Goal: Task Accomplishment & Management: Complete application form

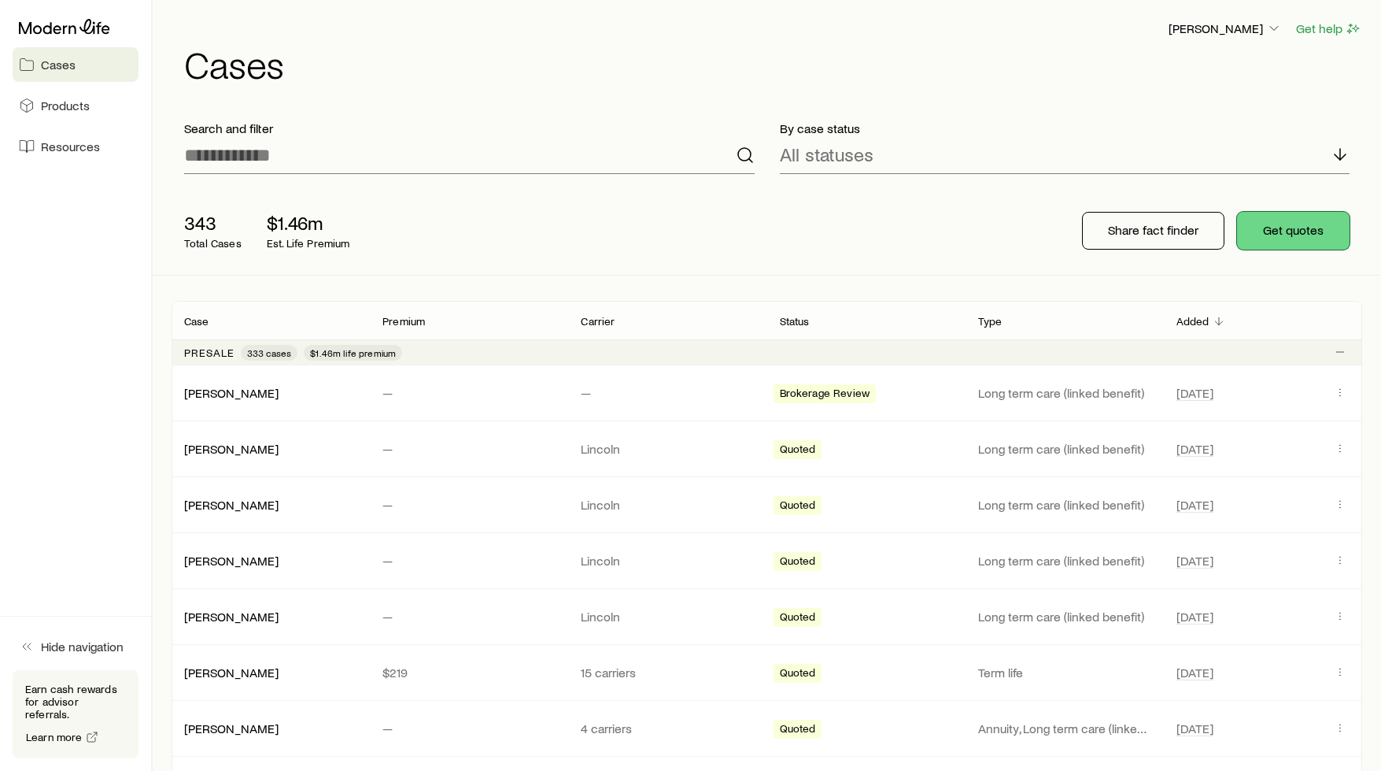
click at [1301, 227] on button "Get quotes" at bounding box center [1293, 231] width 113 height 38
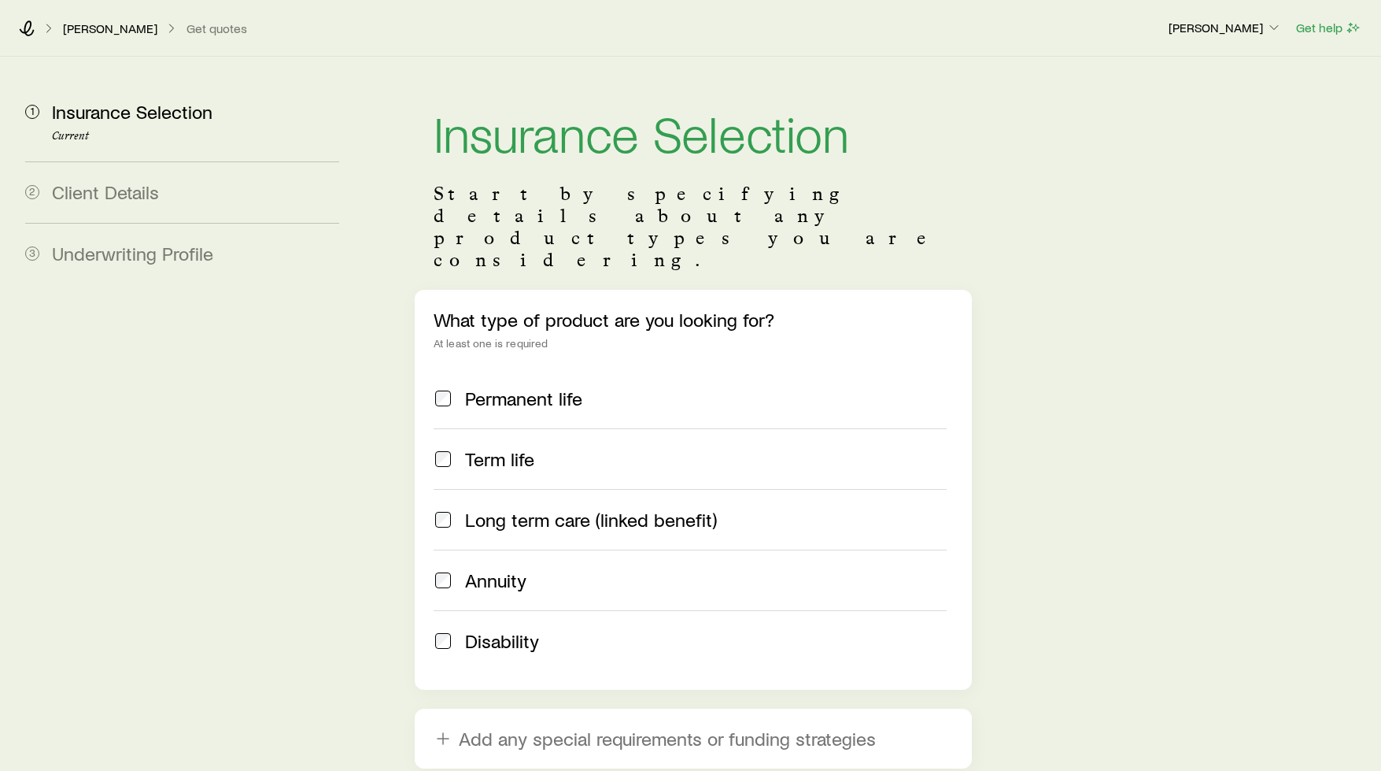
click at [528, 508] on span "Long term care (linked benefit)" at bounding box center [591, 519] width 252 height 22
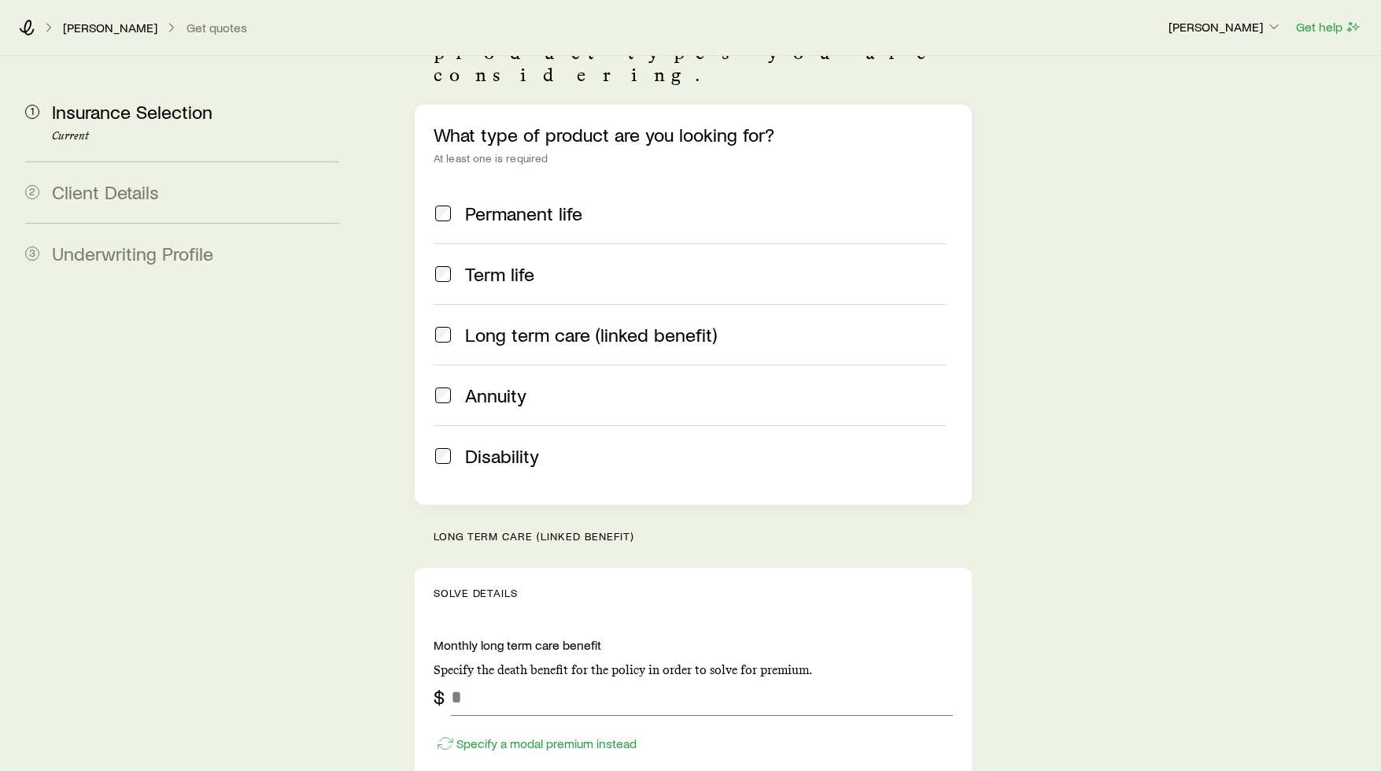
scroll to position [342, 0]
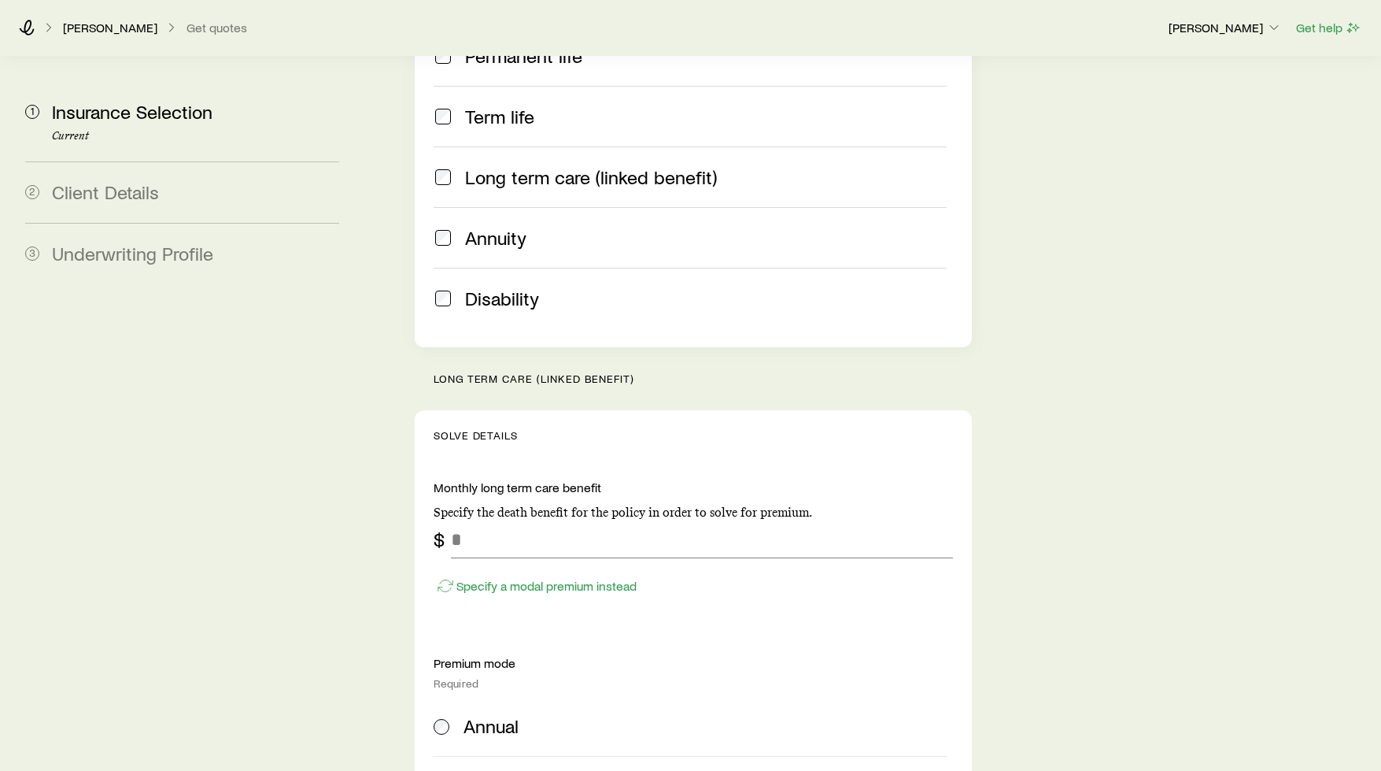
click at [528, 505] on p "Specify the death benefit for the policy in order to solve for premium." at bounding box center [693, 513] width 519 height 16
click at [526, 522] on input "tel" at bounding box center [702, 541] width 502 height 38
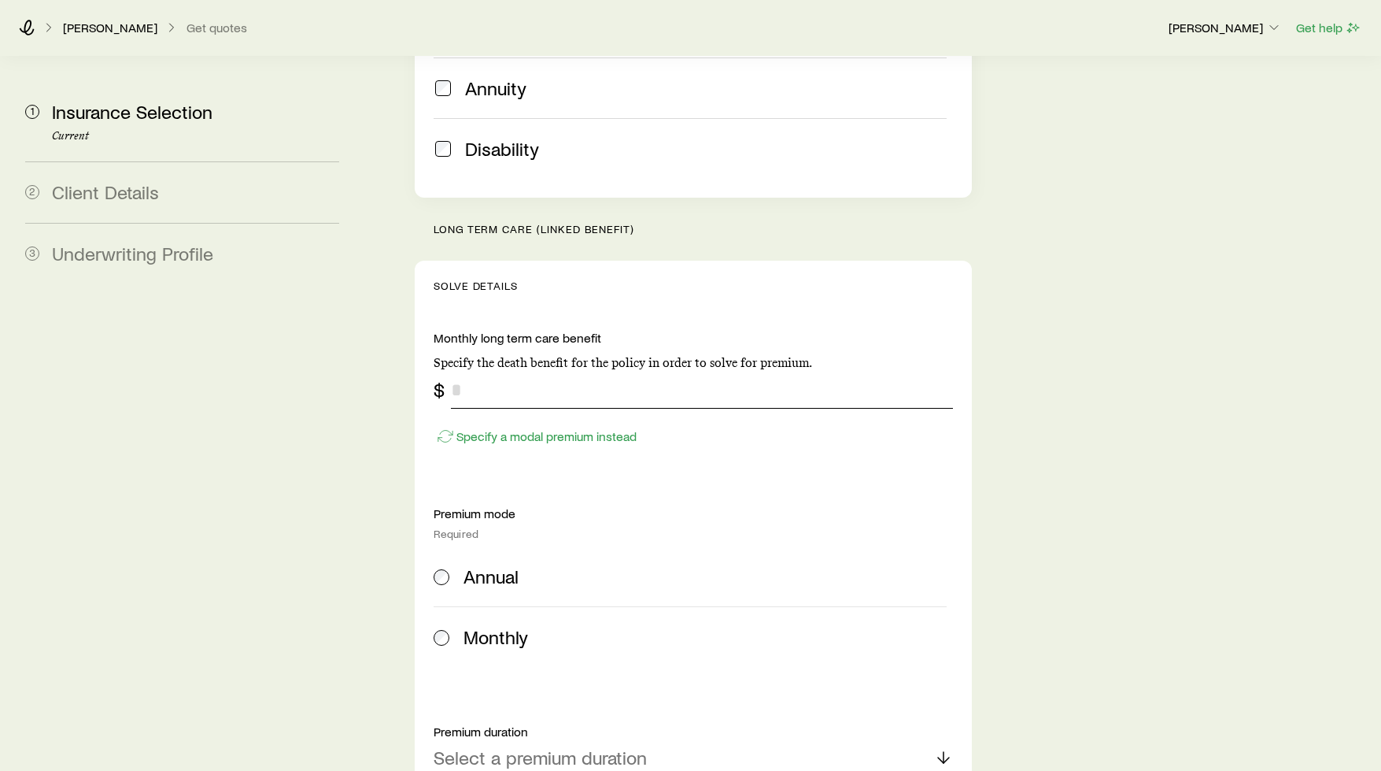
scroll to position [538, 0]
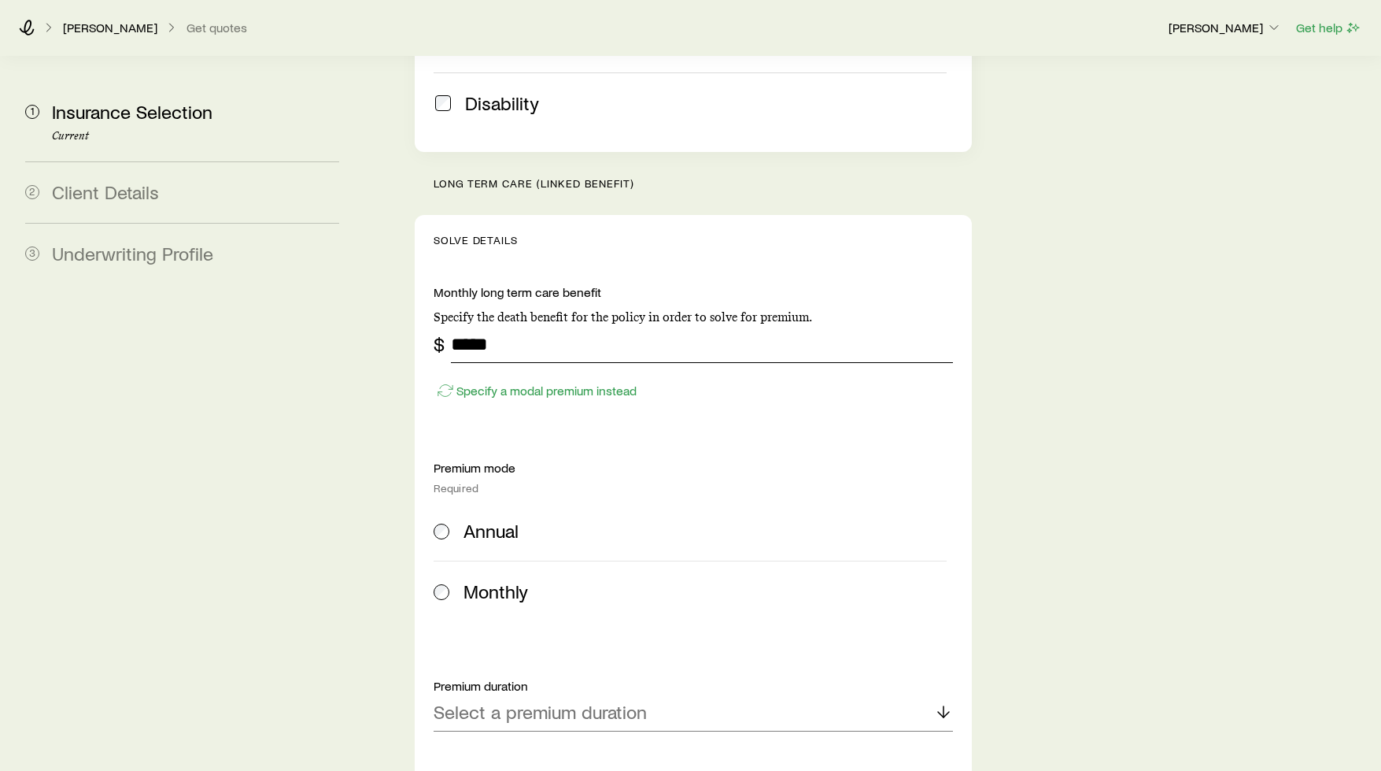
type input "*****"
click at [508, 519] on span "Annual" at bounding box center [491, 530] width 55 height 22
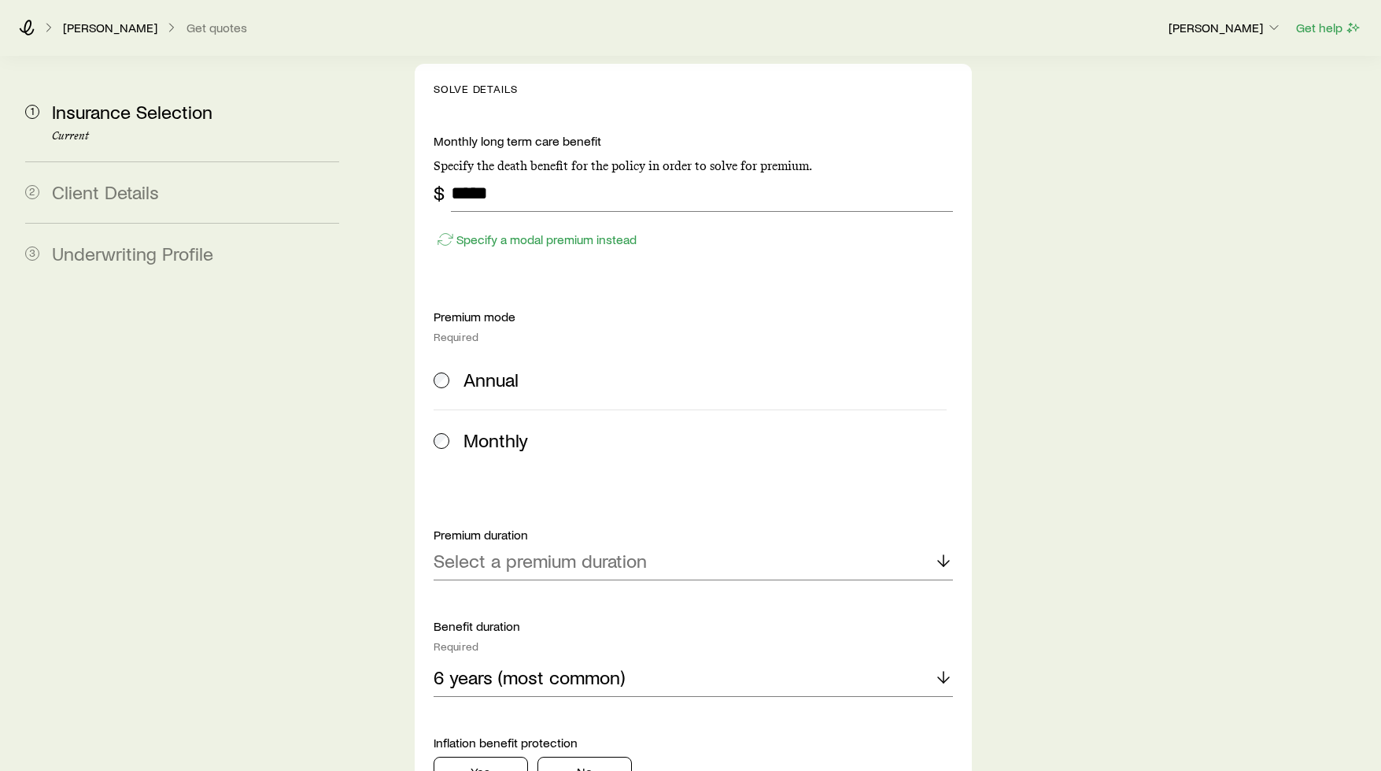
scroll to position [885, 0]
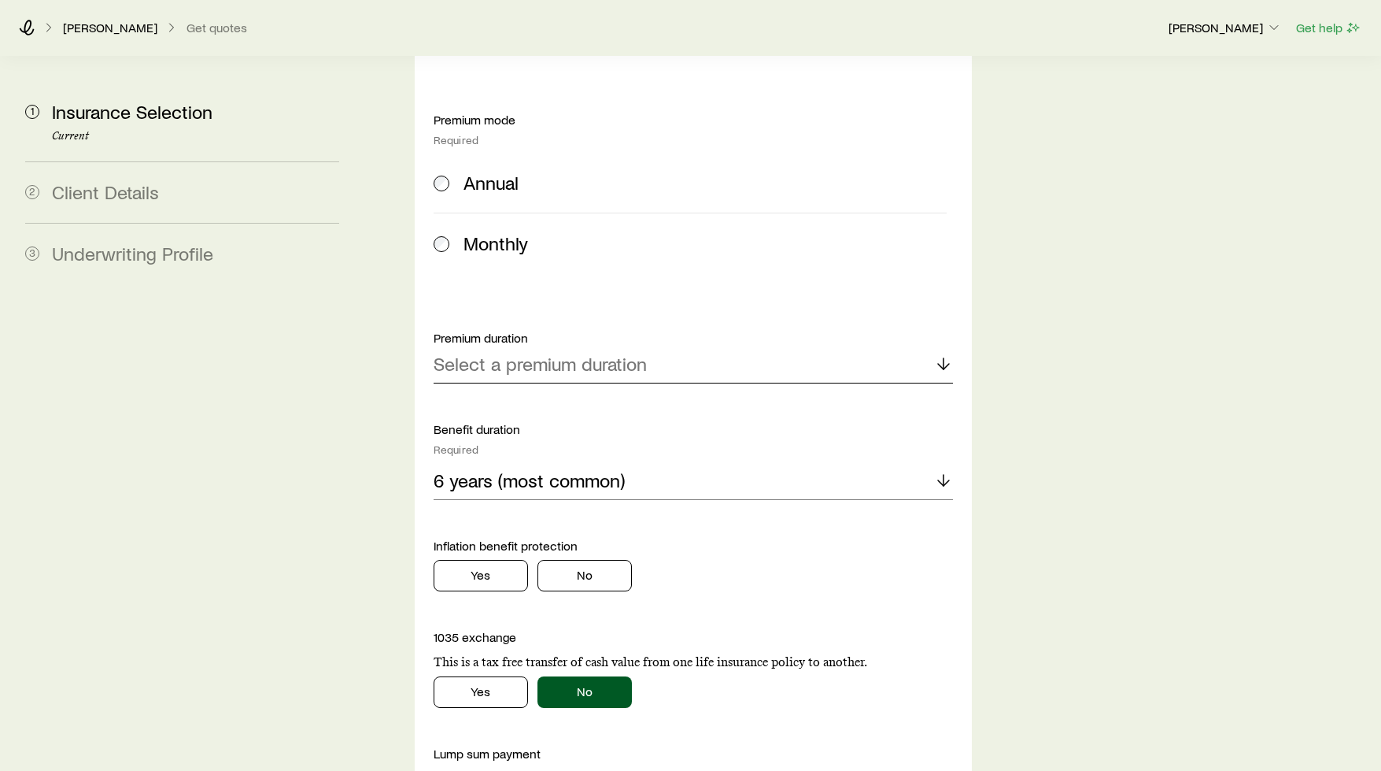
click at [544, 353] on p "Select a premium duration" at bounding box center [540, 364] width 213 height 22
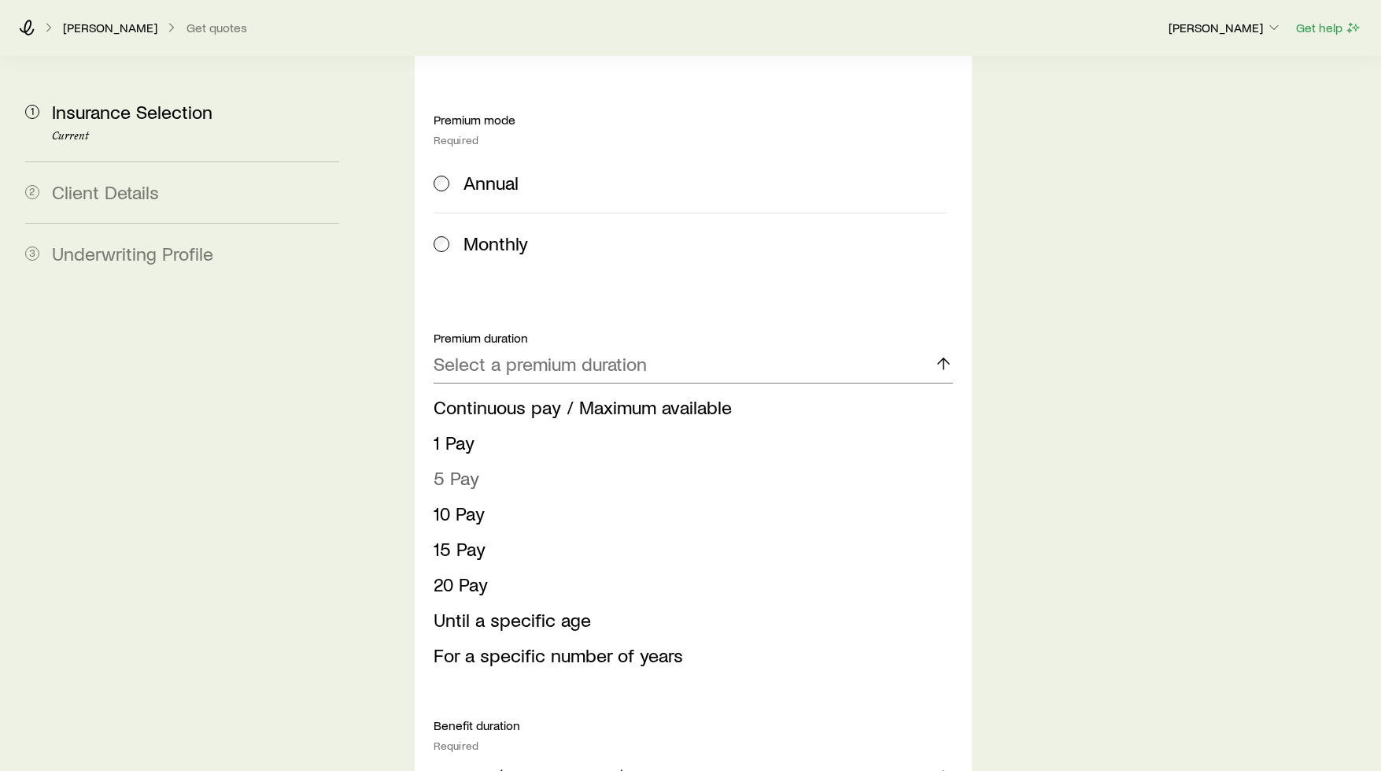
click at [508, 460] on li "5 Pay" at bounding box center [689, 477] width 510 height 35
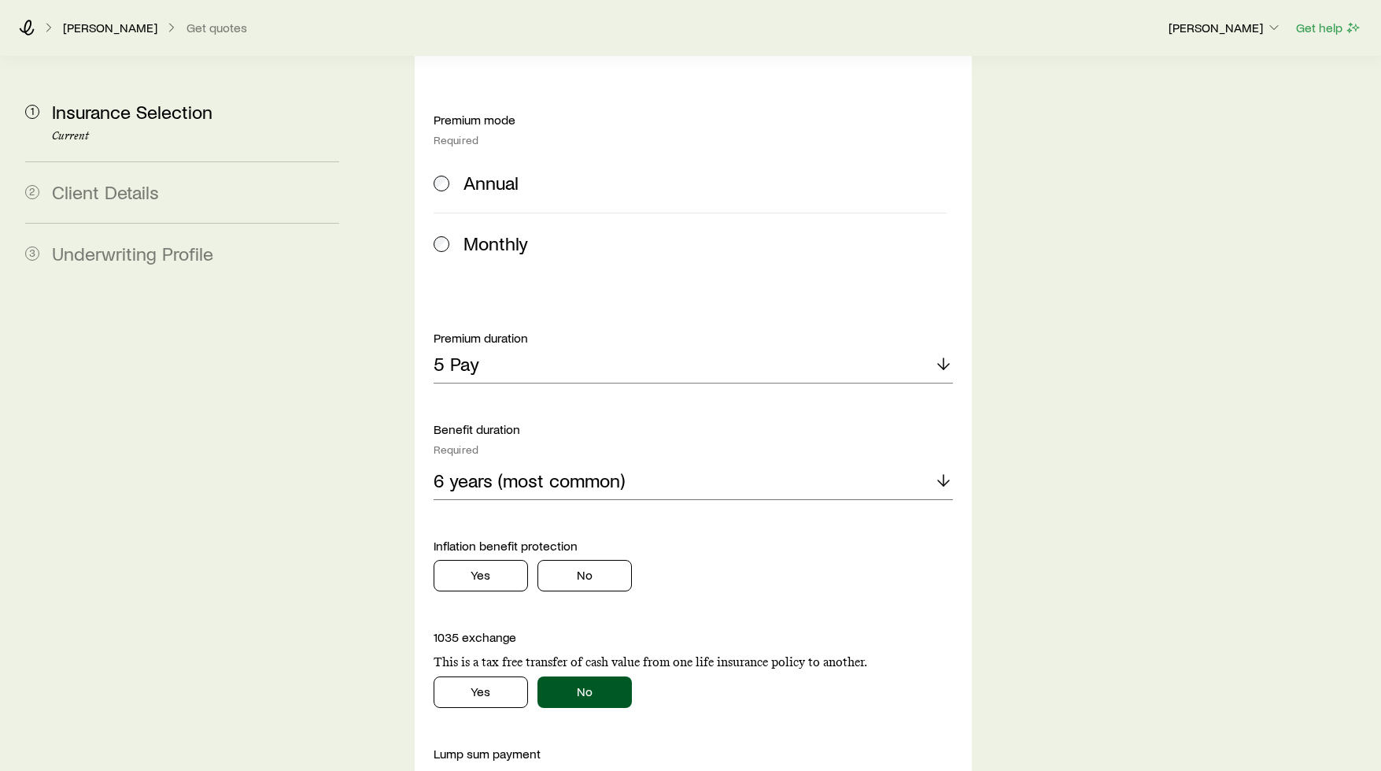
scroll to position [1048, 0]
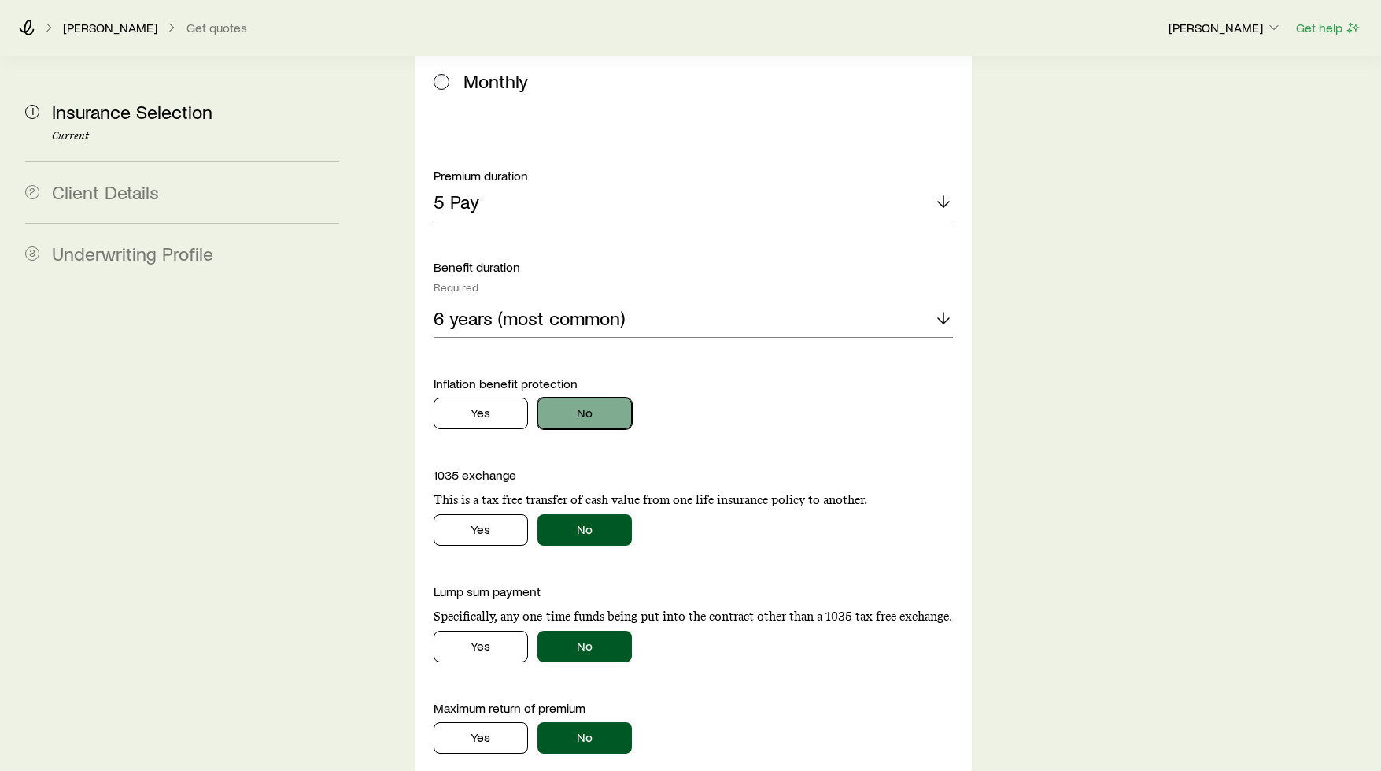
click at [562, 397] on button "No" at bounding box center [585, 412] width 94 height 31
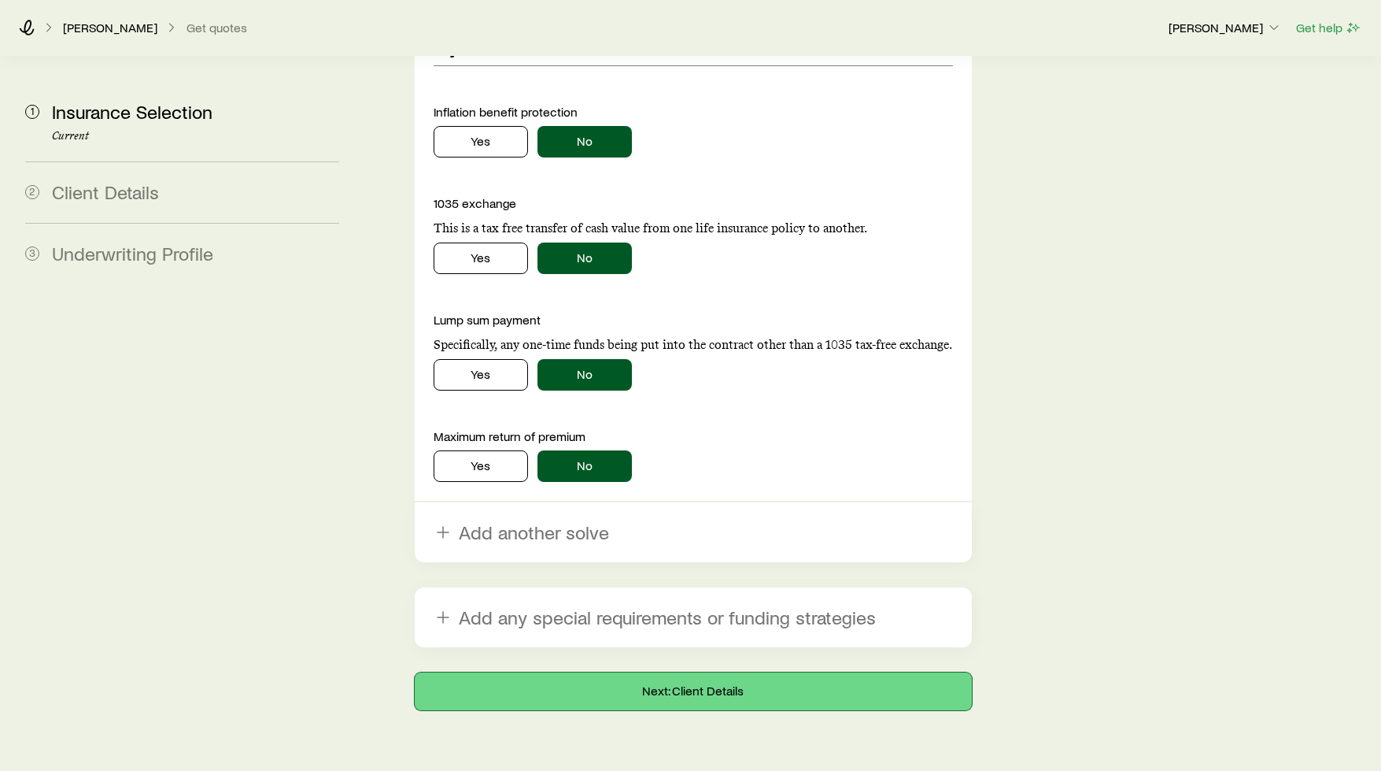
click at [619, 672] on button "Next: Client Details" at bounding box center [693, 691] width 557 height 38
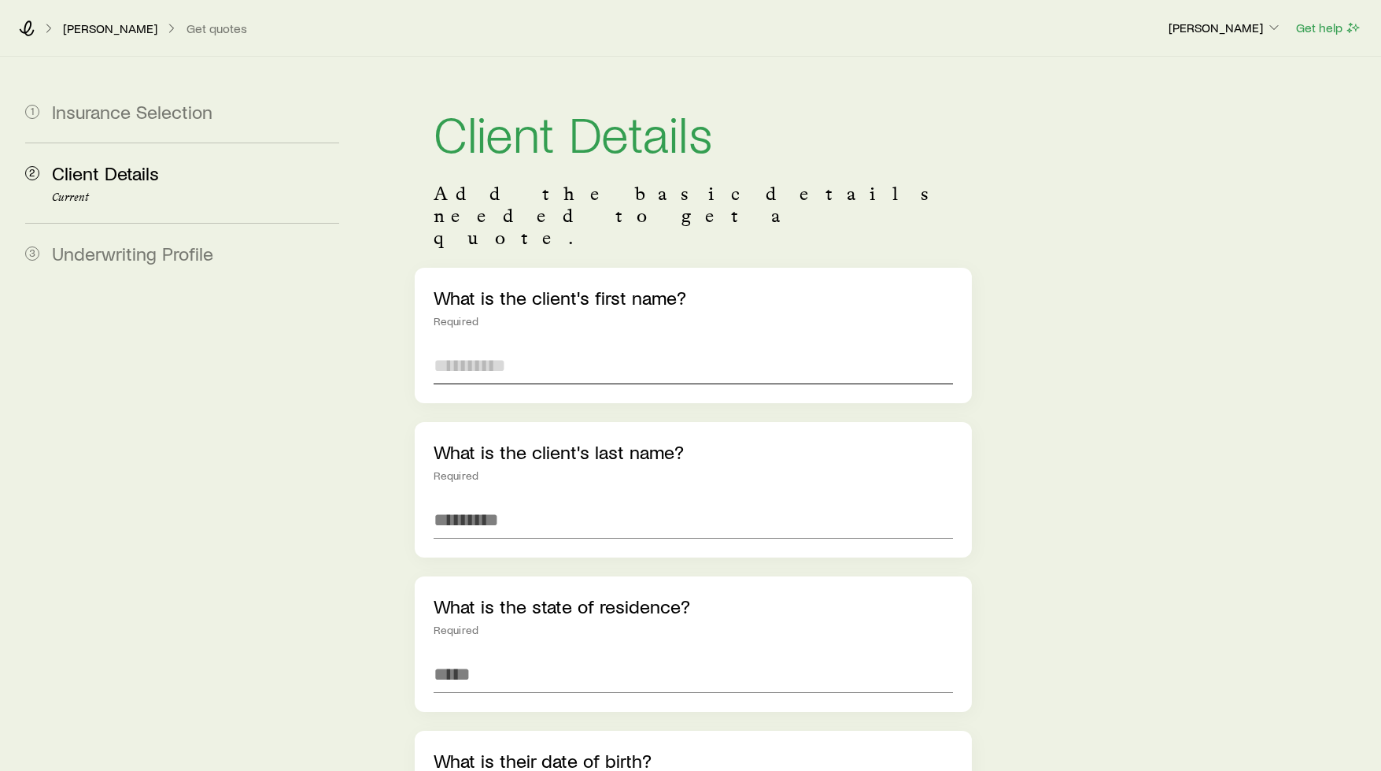
click at [571, 346] on input "text" at bounding box center [693, 365] width 519 height 38
type input "****"
type input "********"
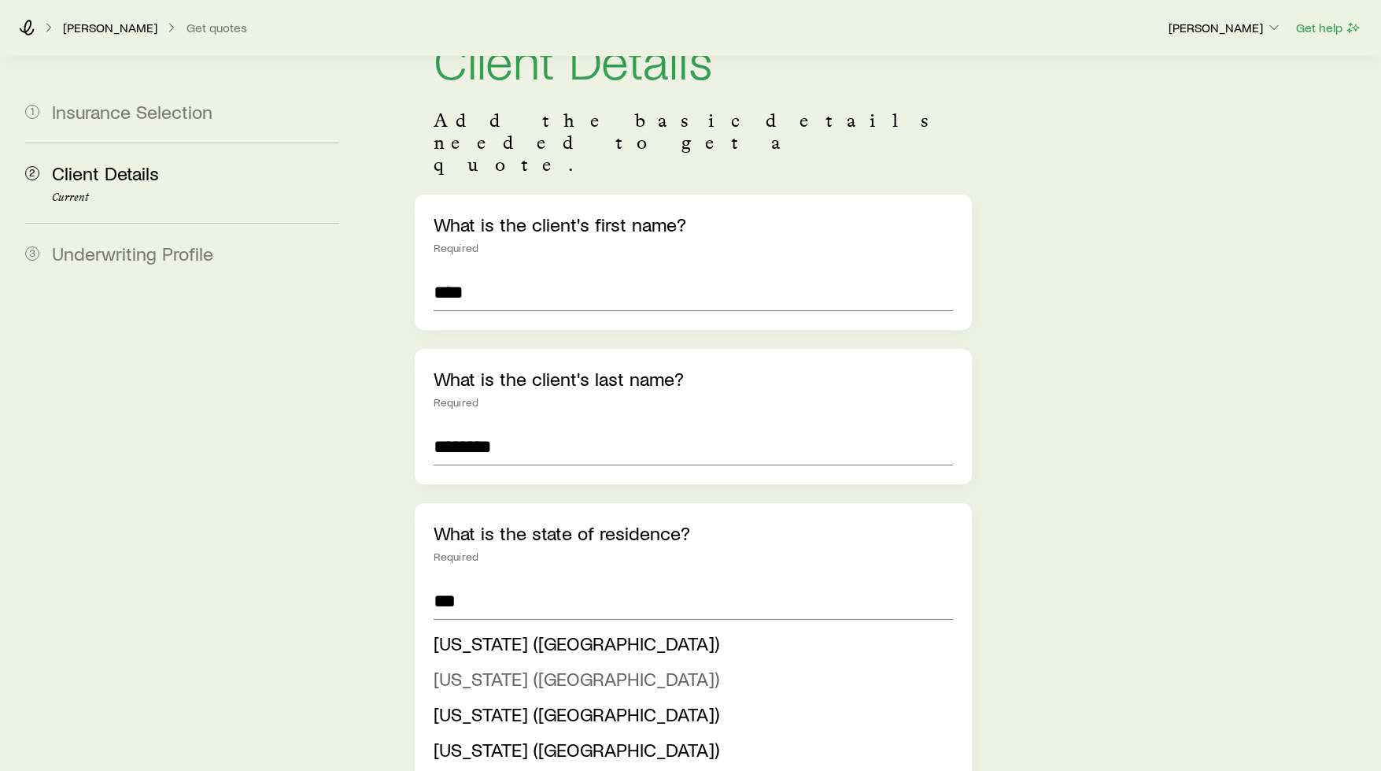
click at [505, 667] on span "New Jersey (NJ)" at bounding box center [577, 678] width 286 height 23
type input "**********"
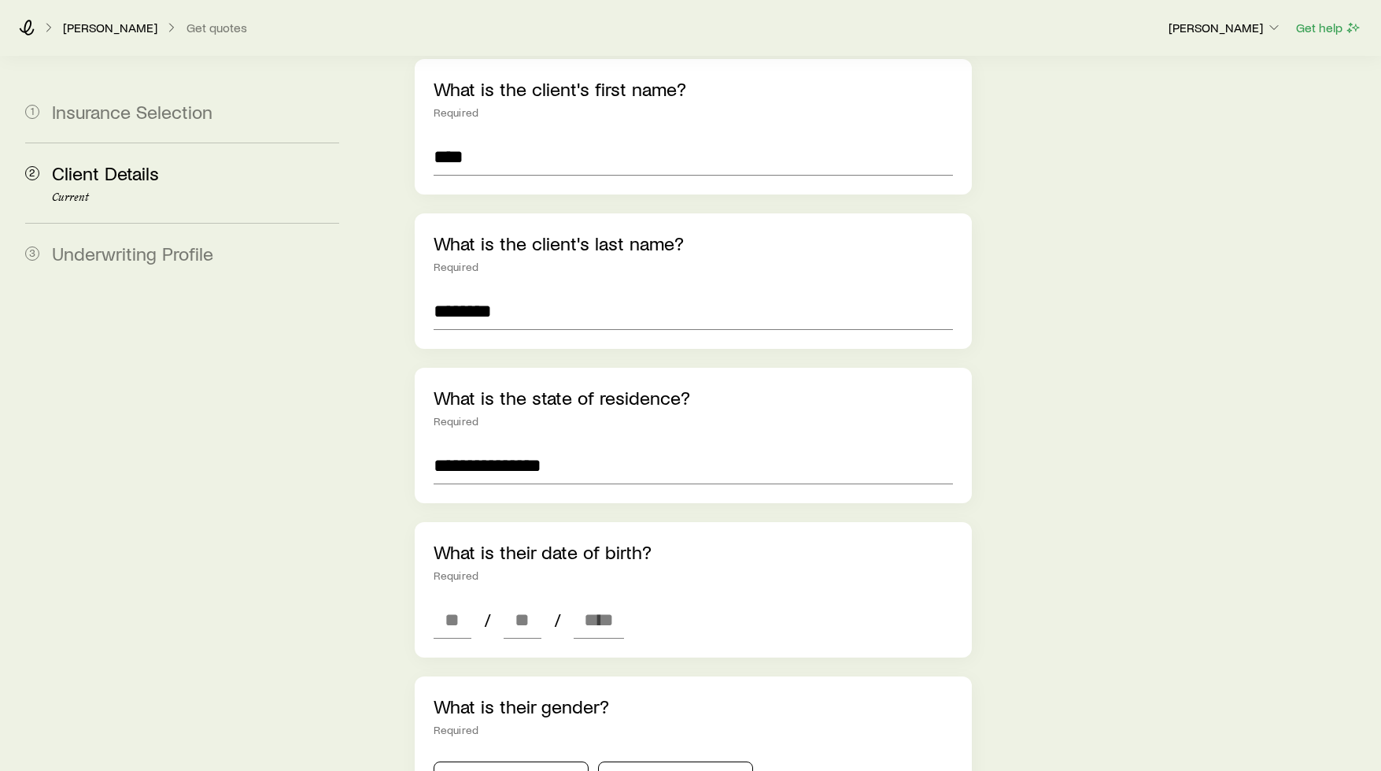
scroll to position [293, 0]
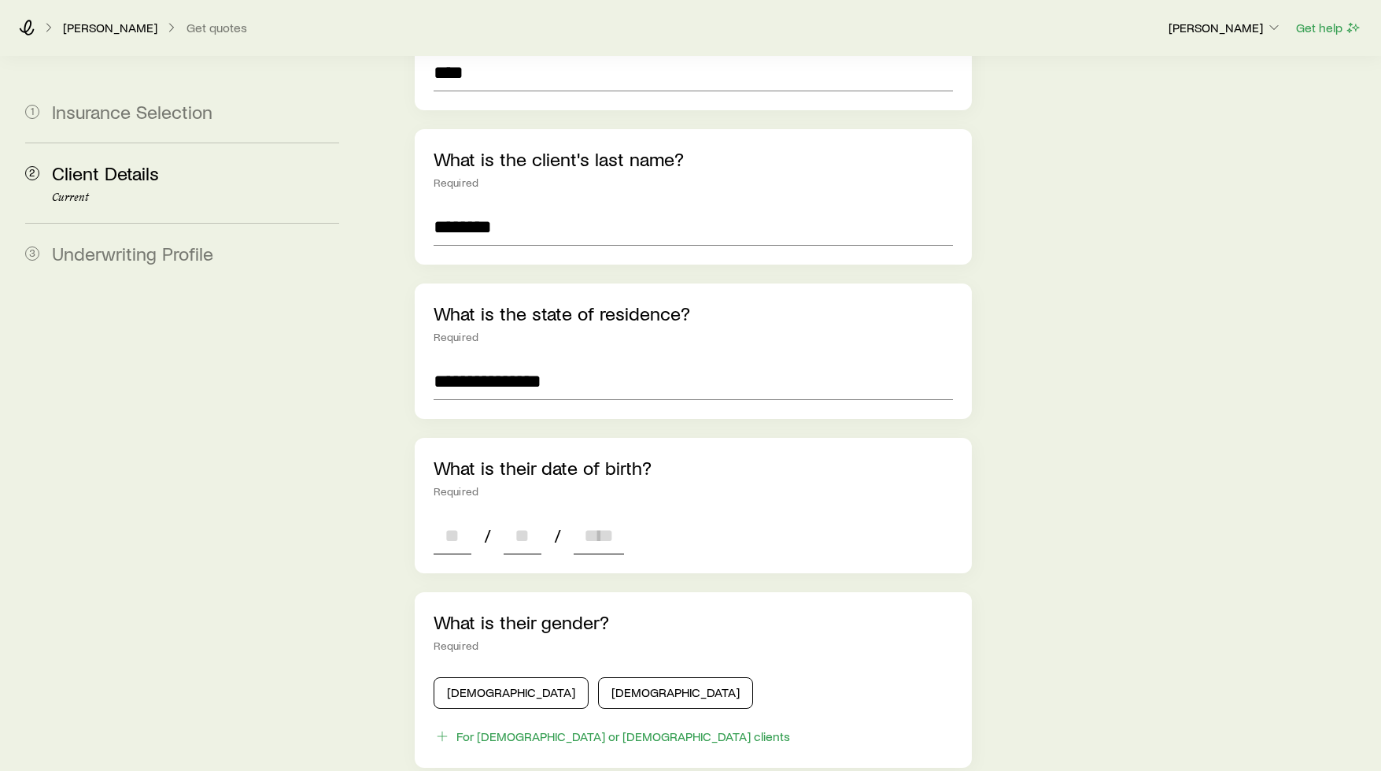
click at [450, 516] on input at bounding box center [453, 535] width 38 height 38
type input "**"
type input "****"
type input "*"
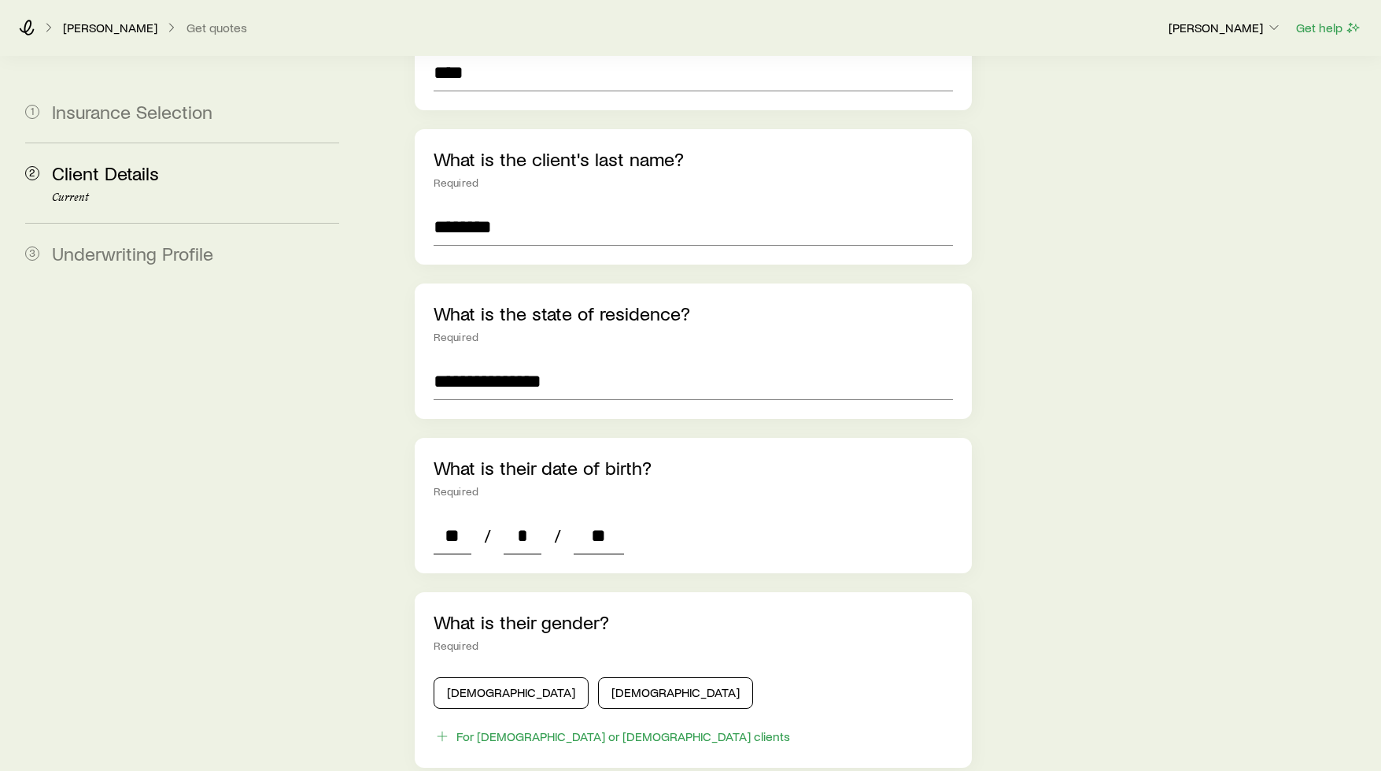
type input "*"
type input "****"
click at [498, 677] on button "Male" at bounding box center [511, 692] width 155 height 31
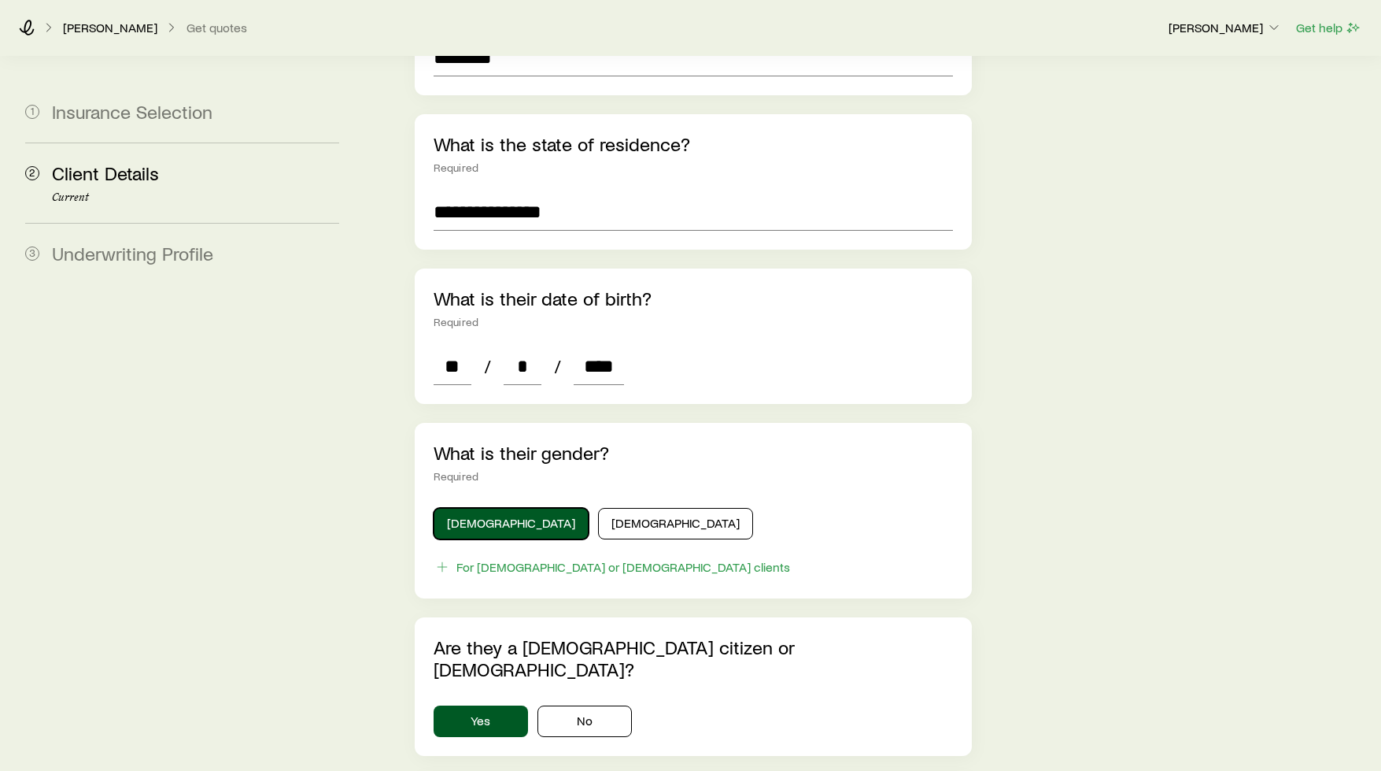
scroll to position [620, 0]
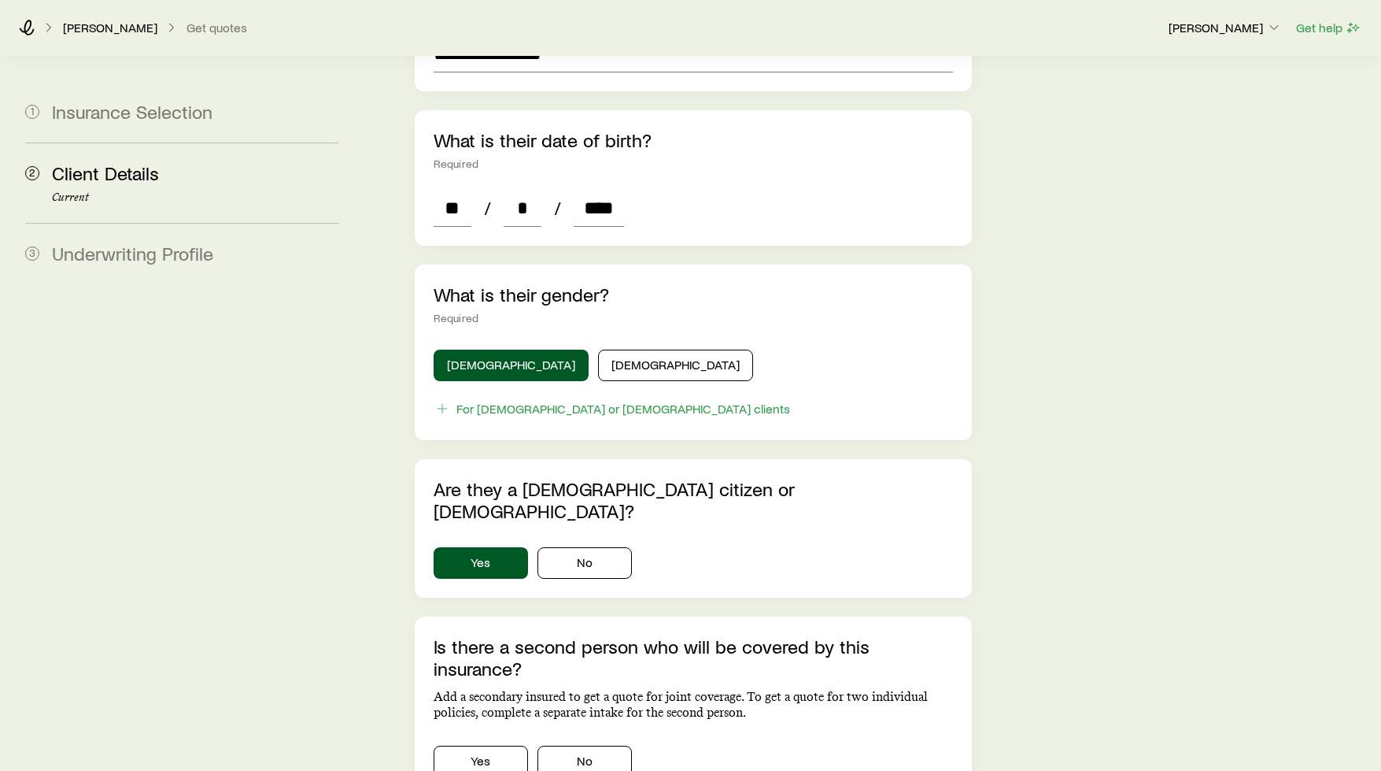
click at [576, 717] on div "Is there a second person who will be covered by this insurance? Add a secondary…" at bounding box center [693, 705] width 557 height 179
click at [582, 745] on button "No" at bounding box center [585, 760] width 94 height 31
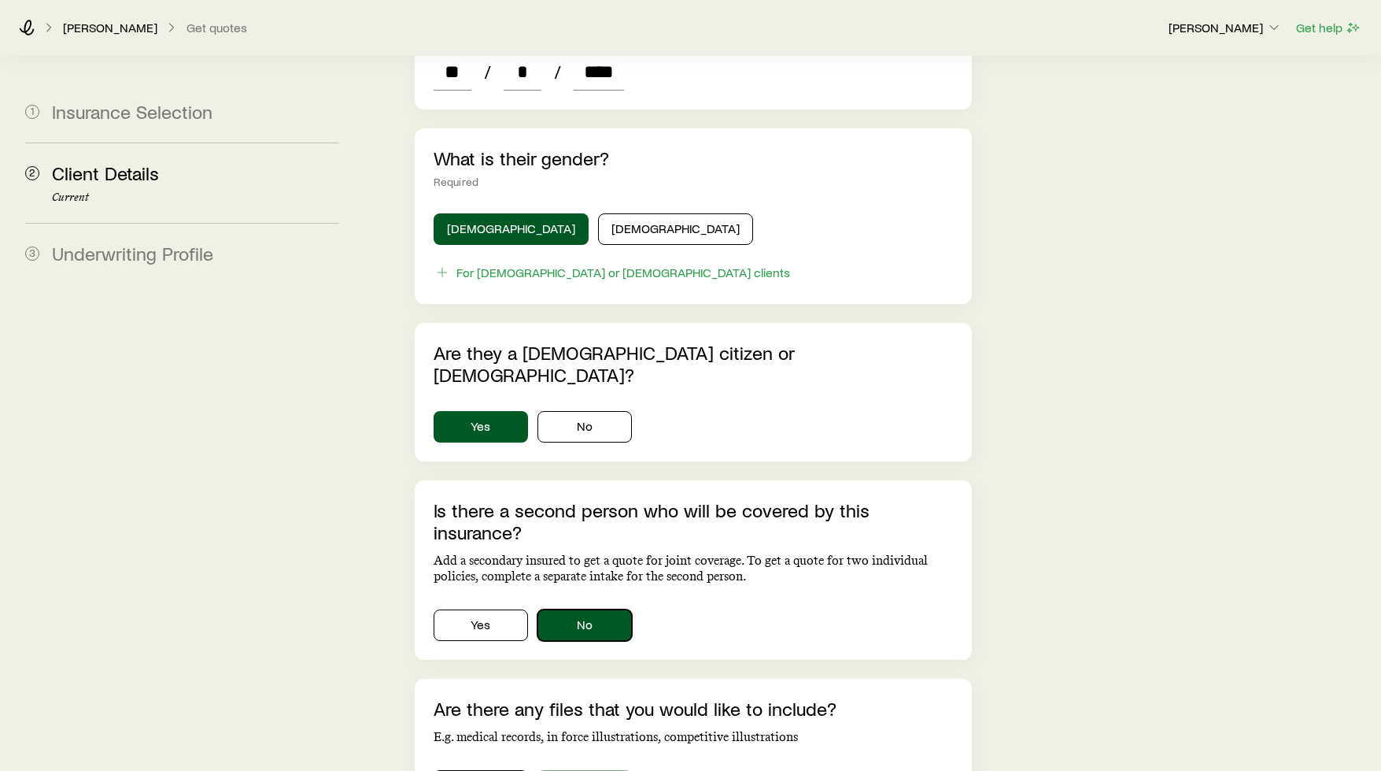
scroll to position [903, 0]
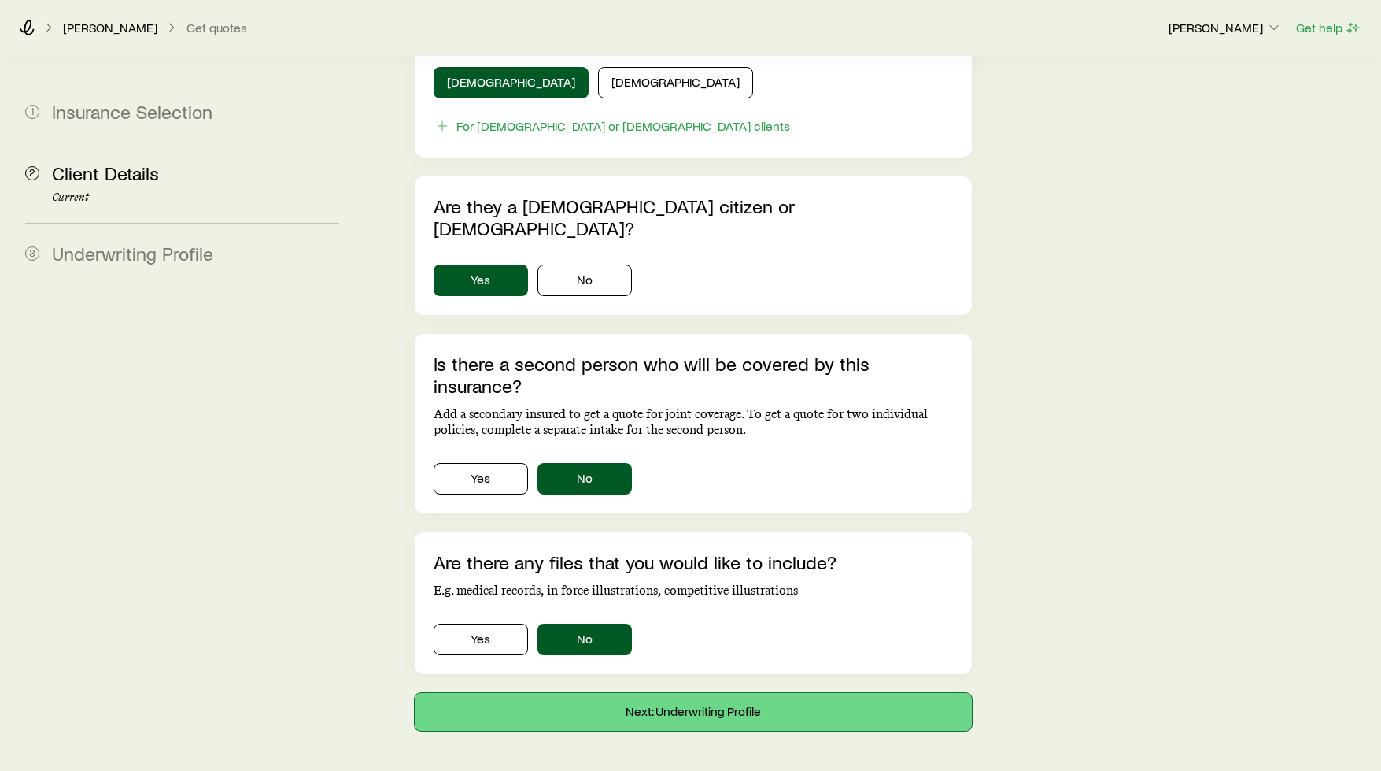
click at [591, 693] on button "Next: Underwriting Profile" at bounding box center [693, 712] width 557 height 38
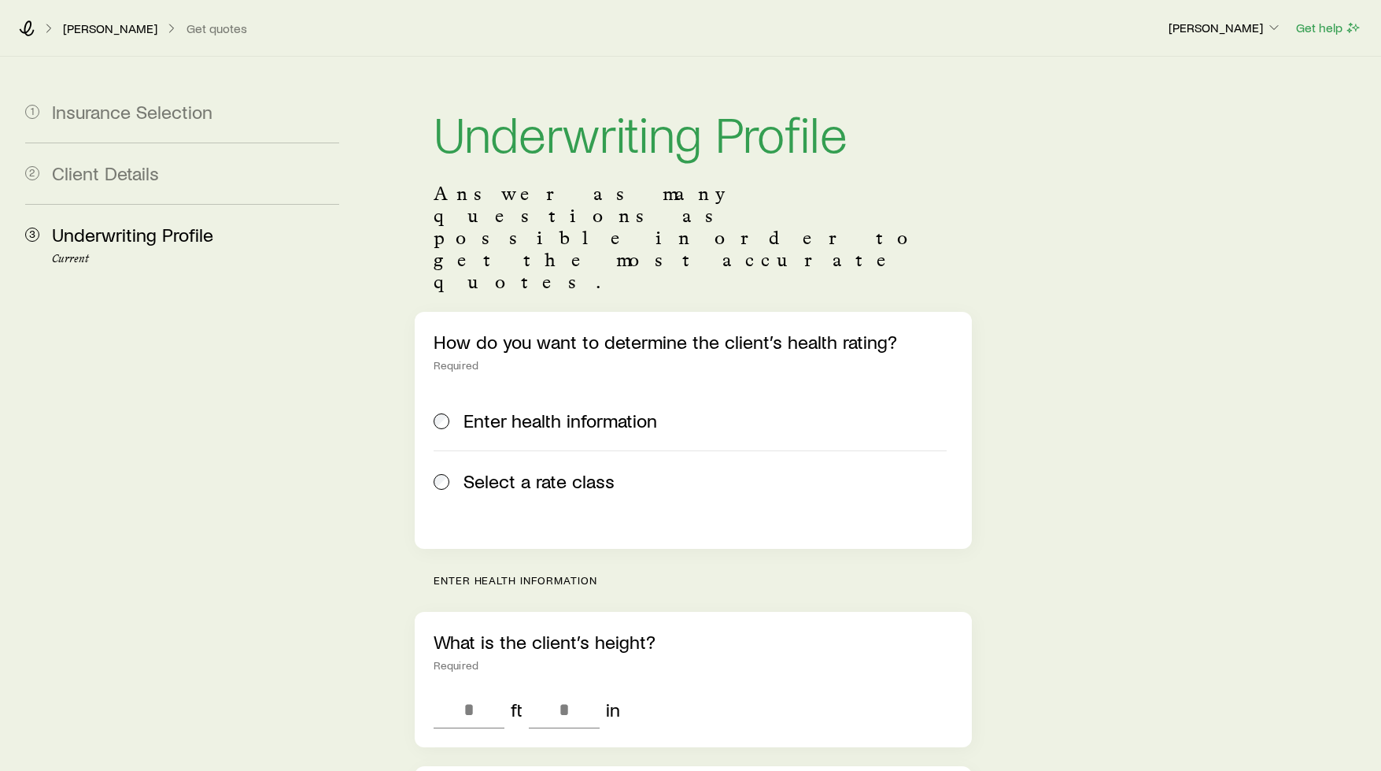
click at [540, 470] on span "Select a rate class" at bounding box center [539, 481] width 151 height 22
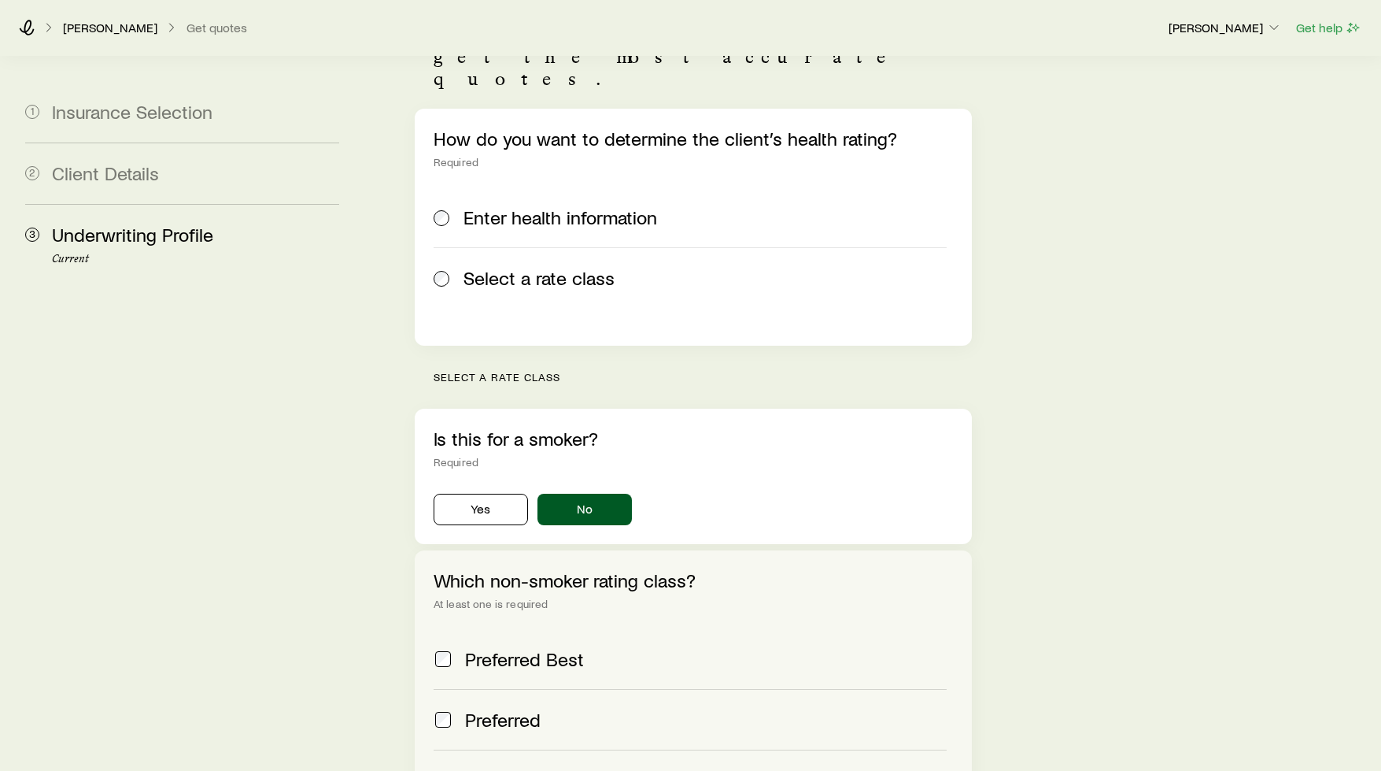
click at [558, 648] on span "Preferred Best" at bounding box center [524, 659] width 119 height 22
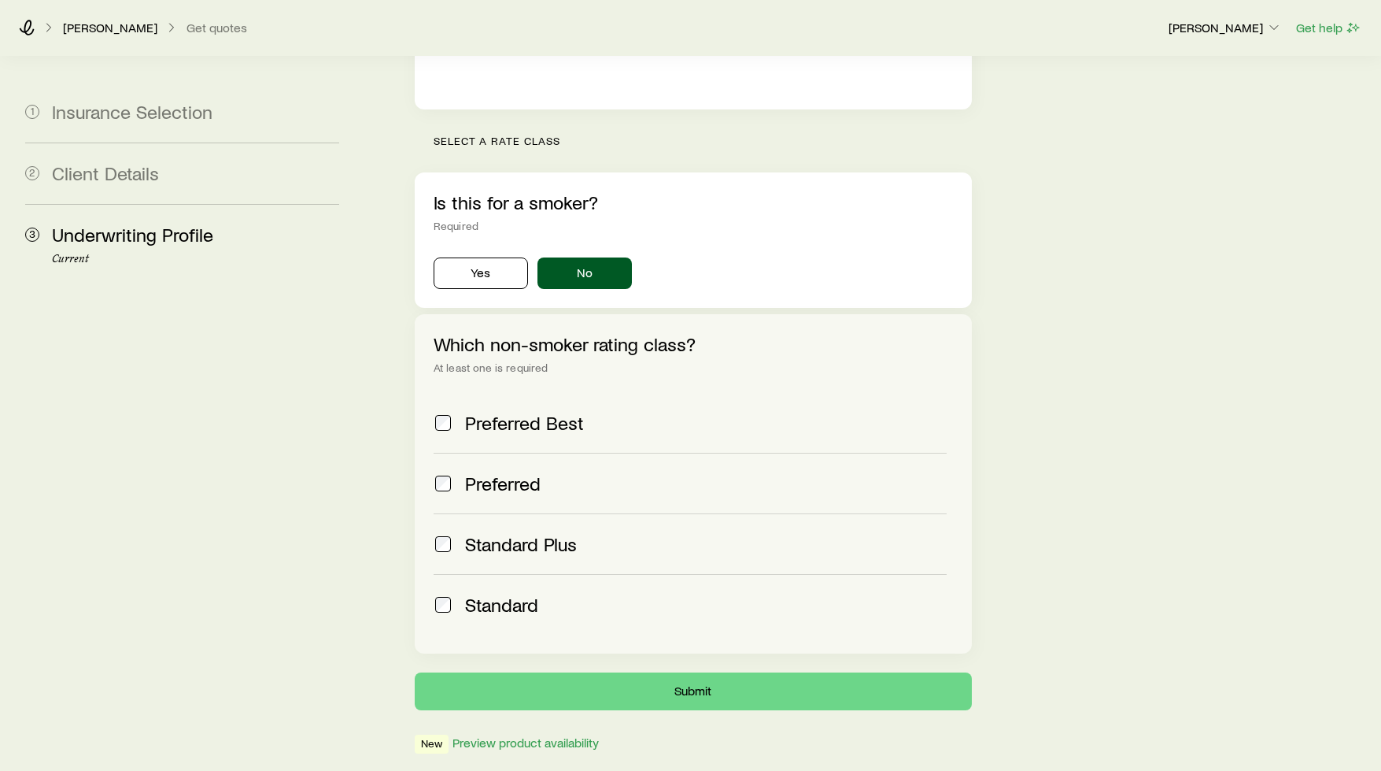
scroll to position [459, 0]
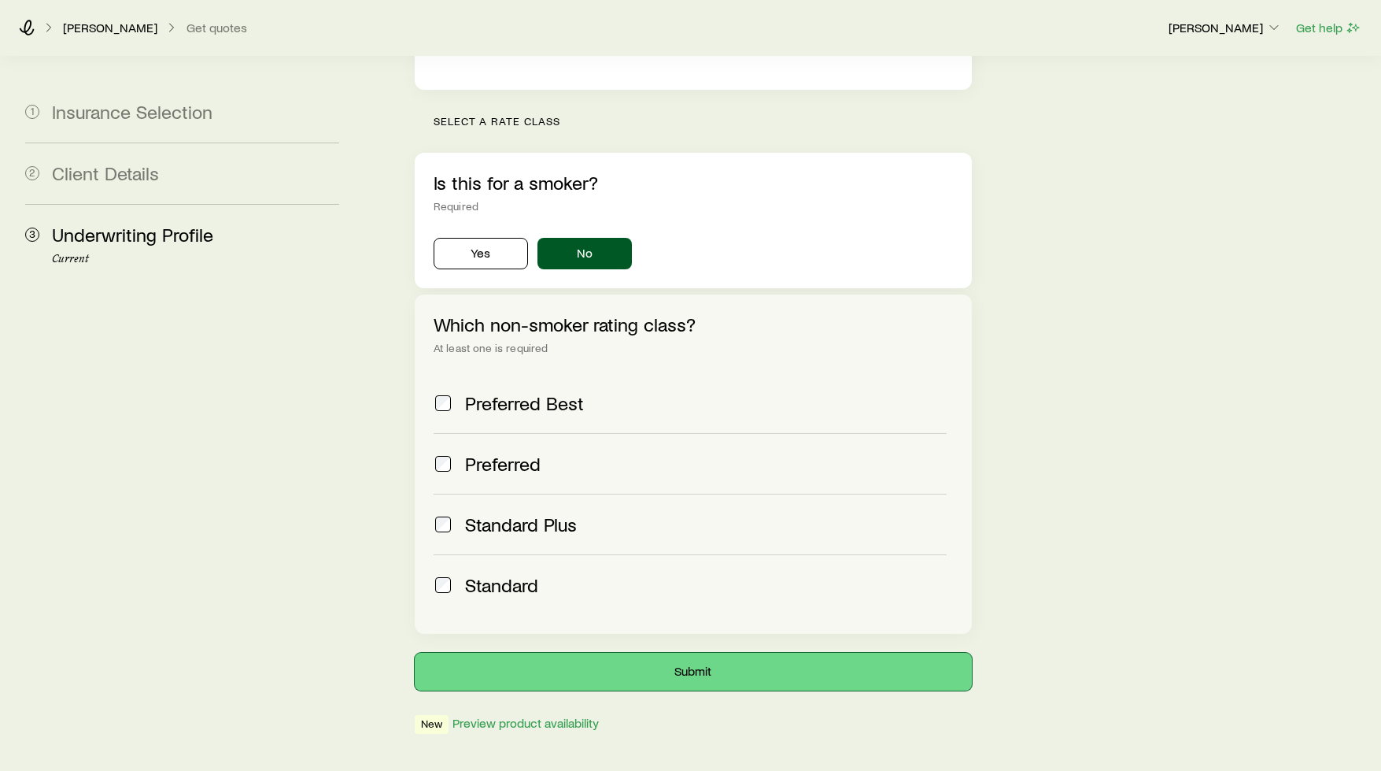
click at [563, 652] on button "Submit" at bounding box center [693, 671] width 557 height 38
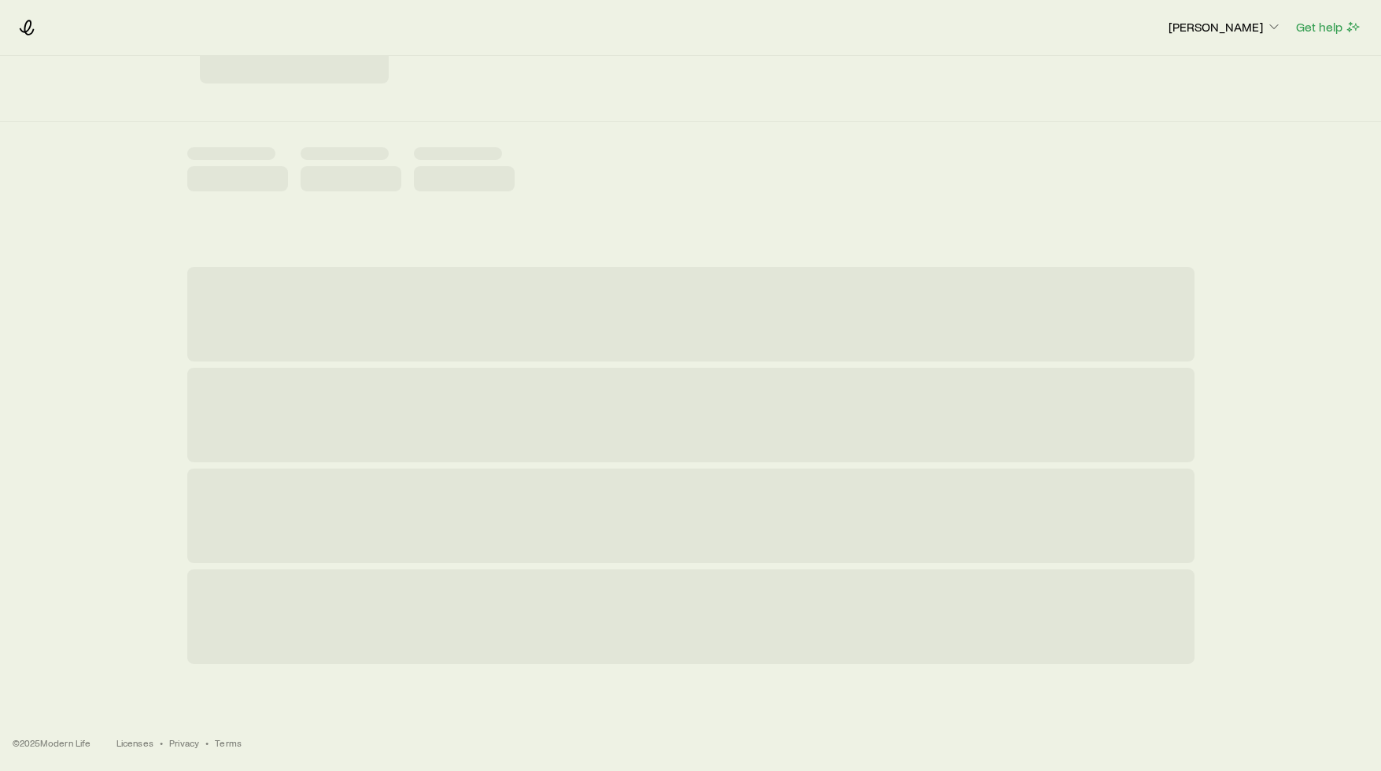
scroll to position [0, 0]
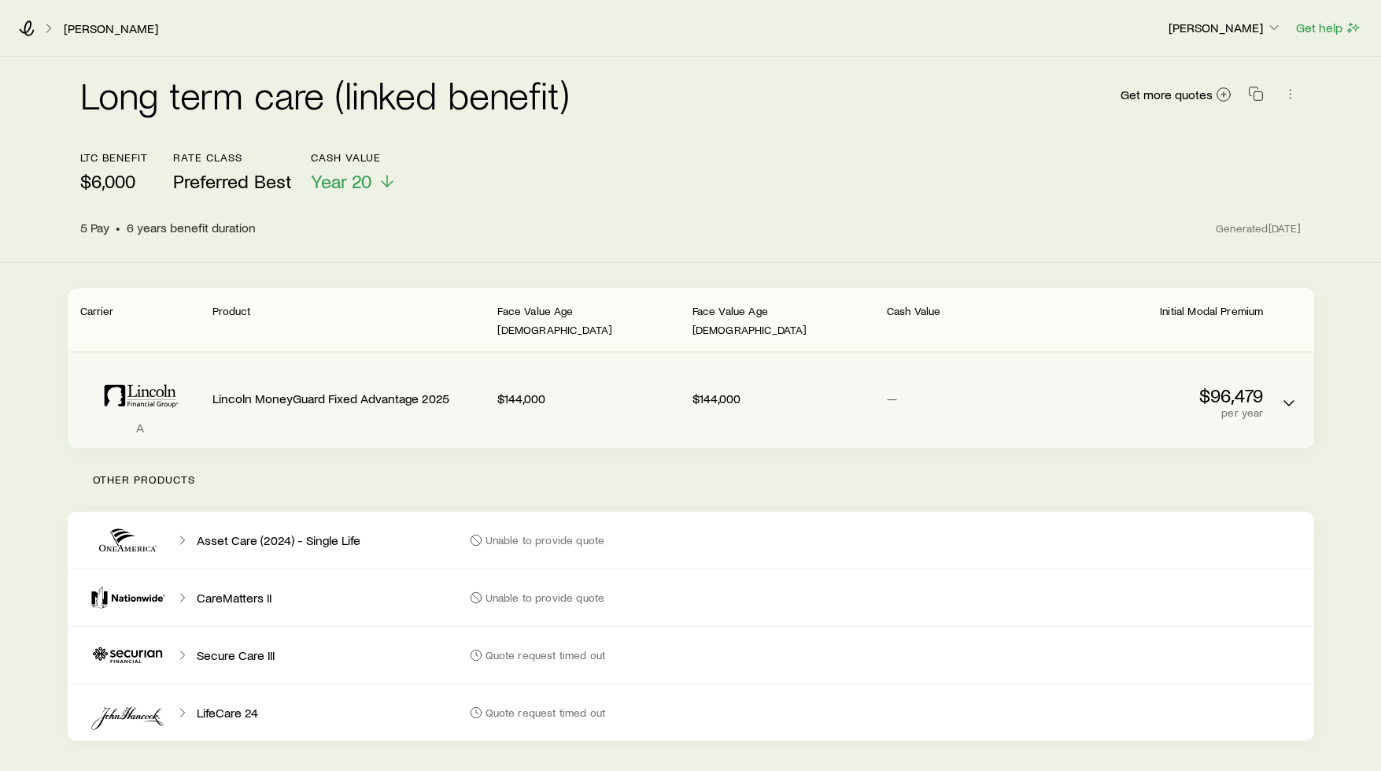
click at [418, 390] on p "Lincoln MoneyGuard Fixed Advantage 2025" at bounding box center [349, 398] width 273 height 16
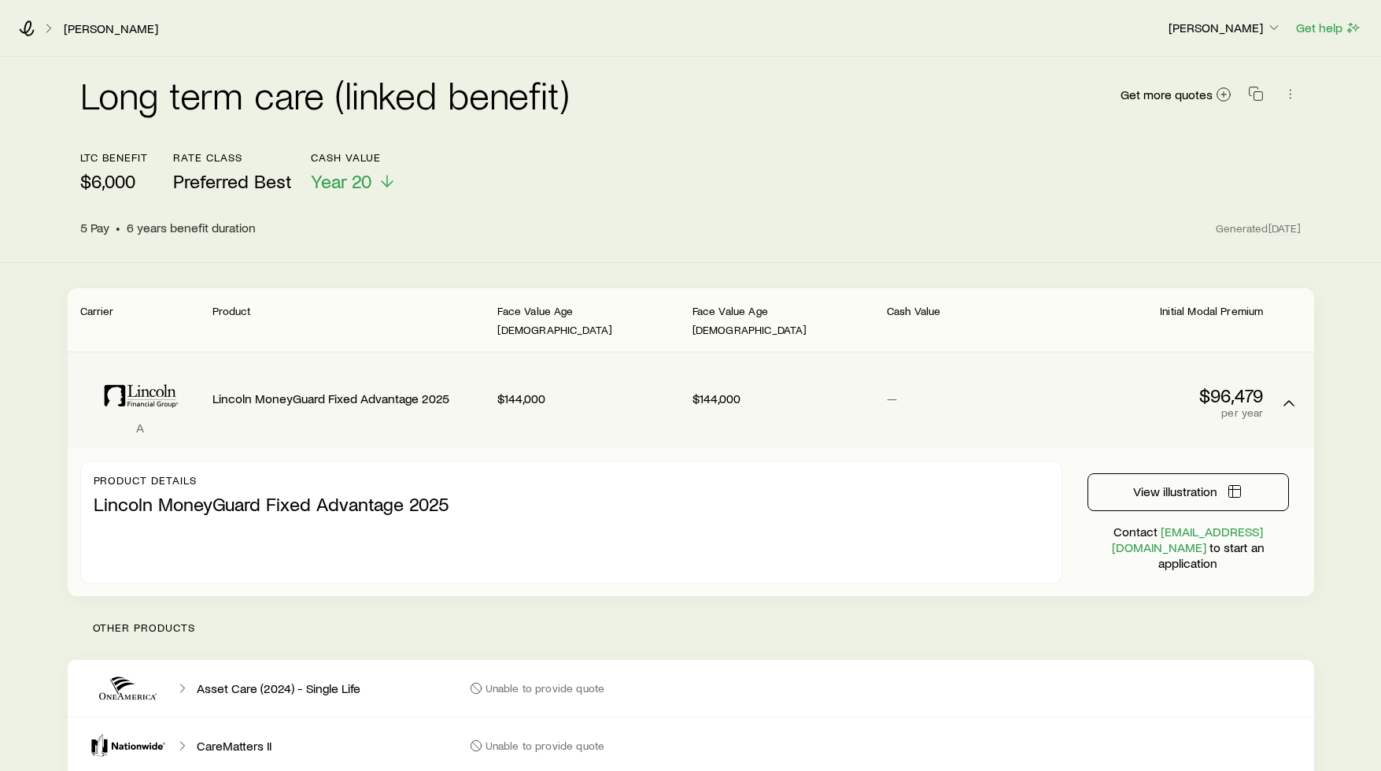
click at [418, 390] on p "Lincoln MoneyGuard Fixed Advantage 2025" at bounding box center [349, 398] width 273 height 16
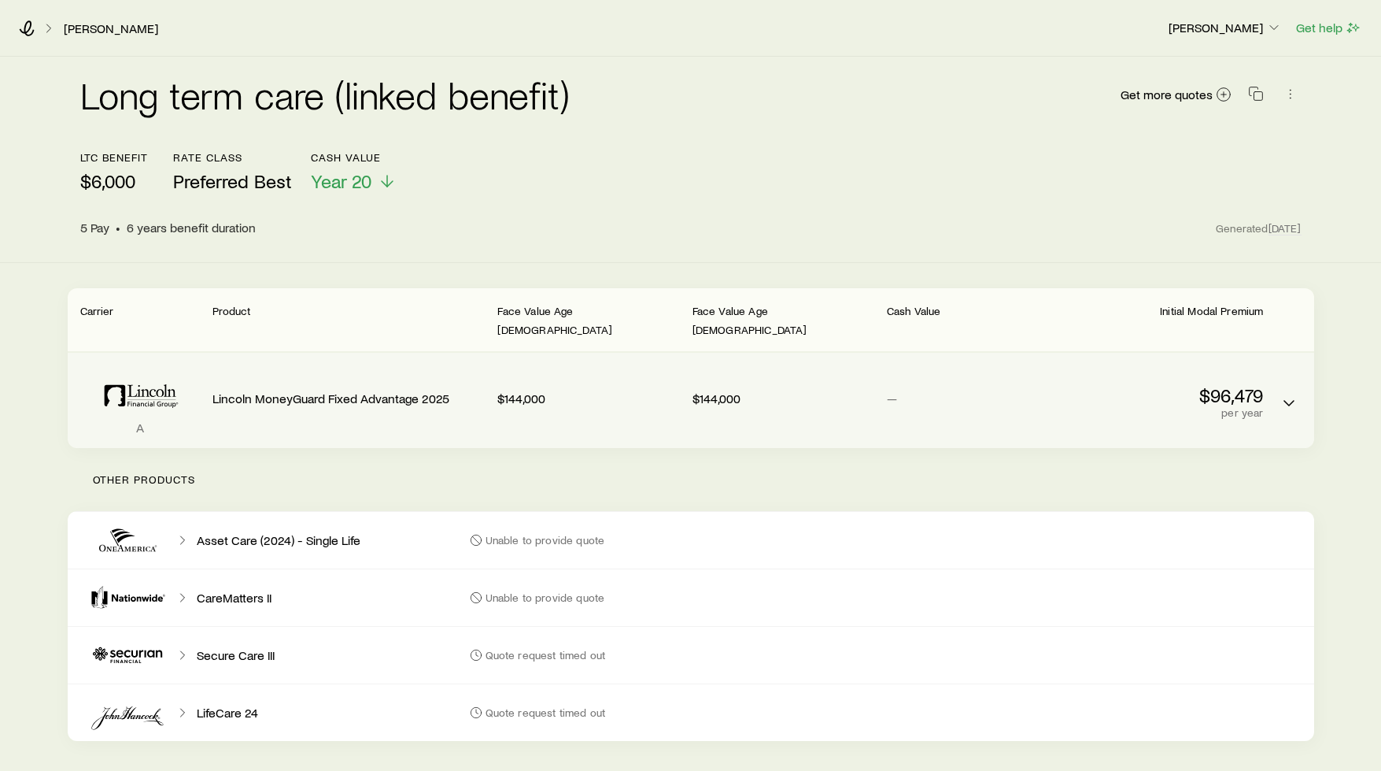
click at [336, 365] on div "Lincoln MoneyGuard Fixed Advantage 2025" at bounding box center [349, 395] width 273 height 60
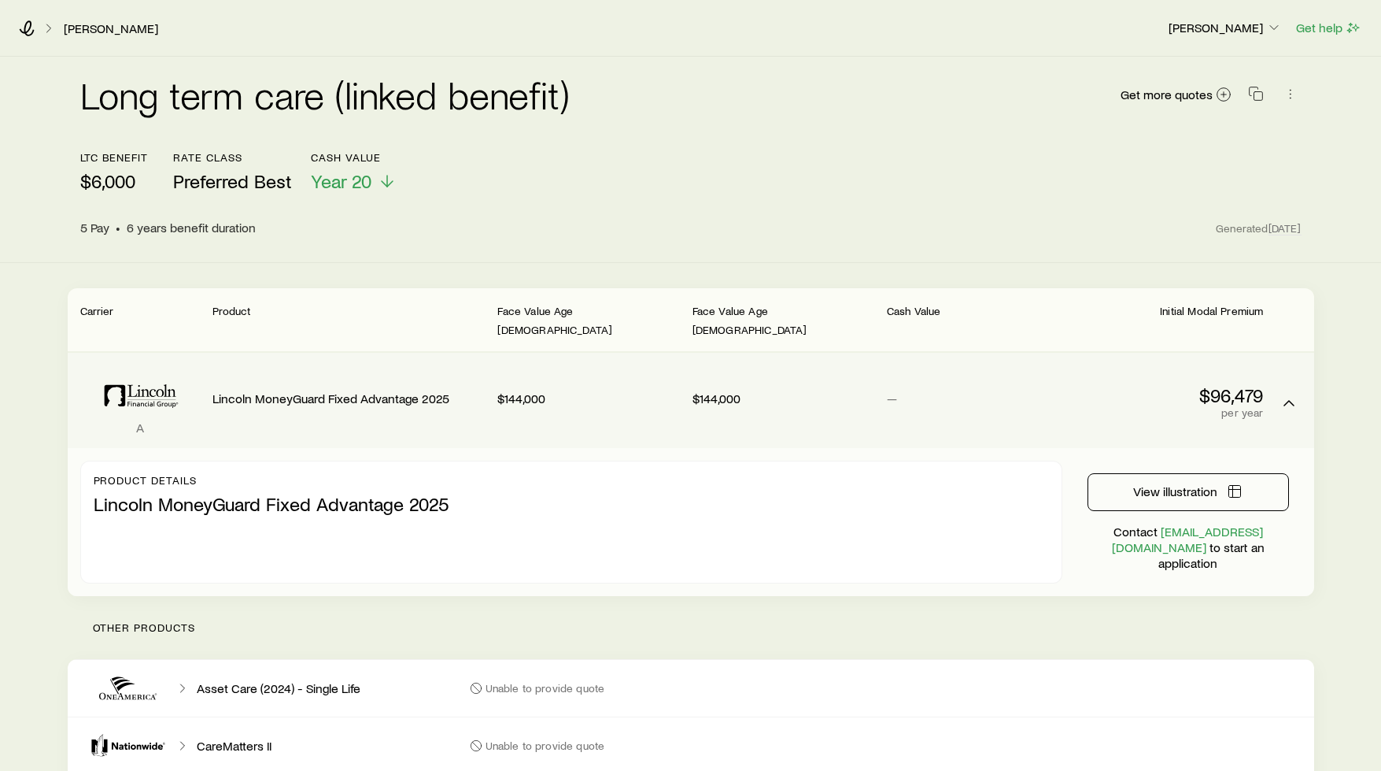
click at [336, 365] on div "Lincoln MoneyGuard Fixed Advantage 2025" at bounding box center [349, 395] width 273 height 60
